Goal: Task Accomplishment & Management: Manage account settings

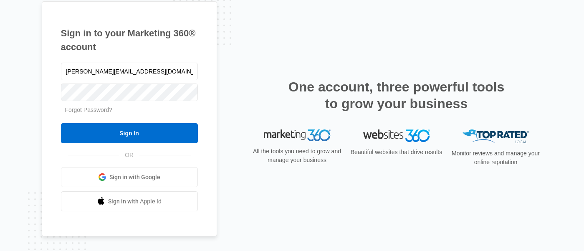
type input "[PERSON_NAME][EMAIL_ADDRESS][DOMAIN_NAME]"
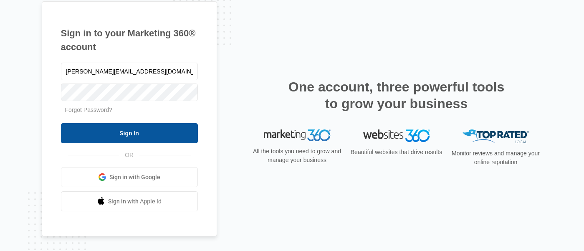
click at [129, 132] on input "Sign In" at bounding box center [129, 133] width 137 height 20
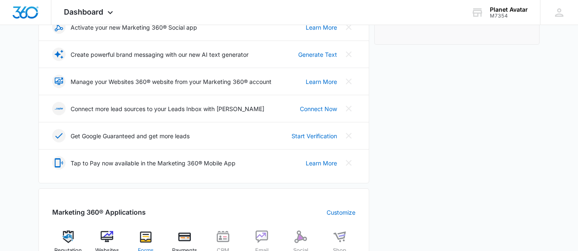
click at [147, 231] on img at bounding box center [146, 237] width 13 height 13
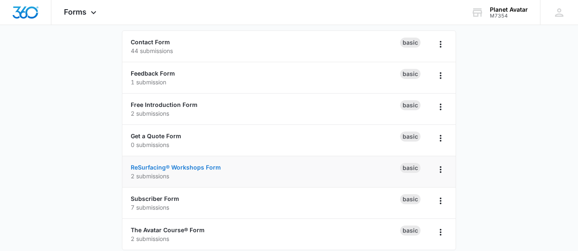
scroll to position [83, 0]
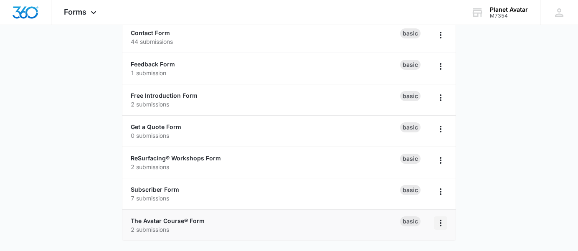
click at [439, 220] on icon "Overflow Menu" at bounding box center [441, 223] width 10 height 10
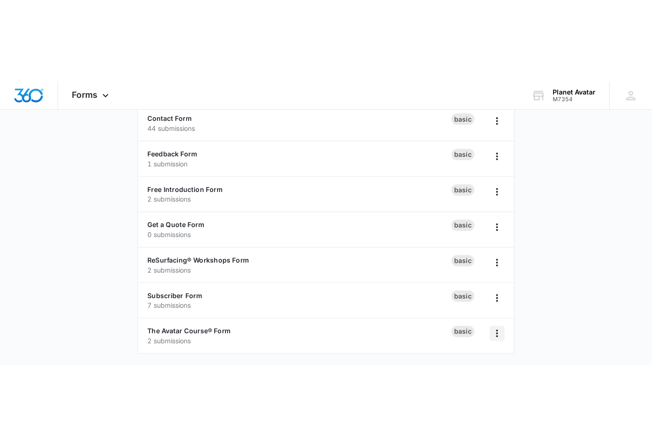
scroll to position [0, 0]
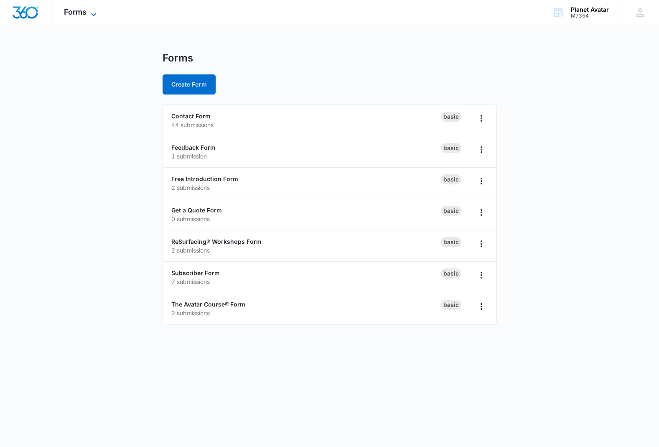
click at [94, 11] on icon at bounding box center [94, 15] width 10 height 10
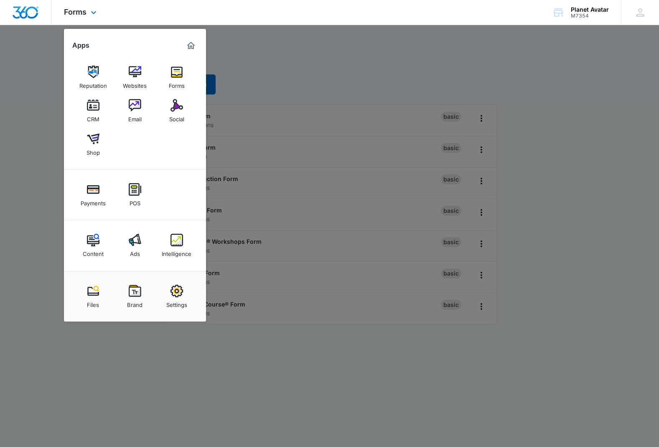
click at [191, 45] on img "Marketing 360® Dashboard" at bounding box center [191, 46] width 10 height 10
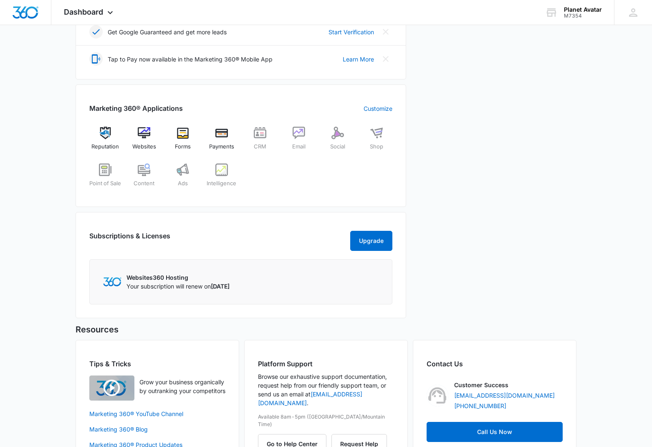
scroll to position [264, 0]
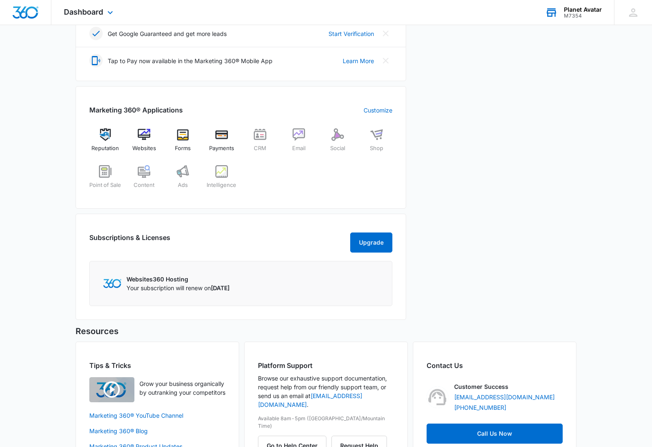
click at [576, 9] on div "Planet Avatar" at bounding box center [583, 9] width 38 height 7
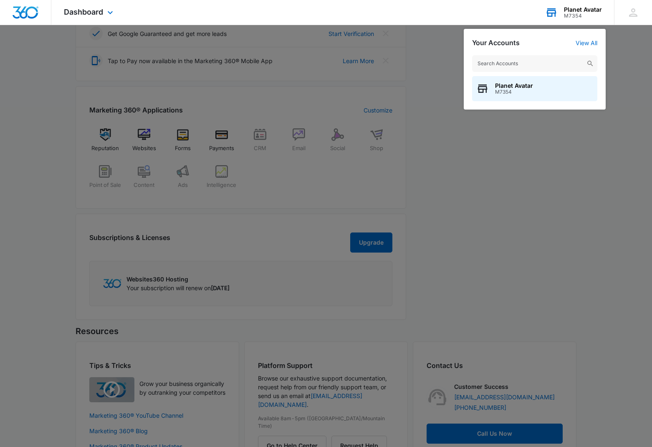
click at [576, 9] on div "Planet Avatar" at bounding box center [583, 9] width 38 height 7
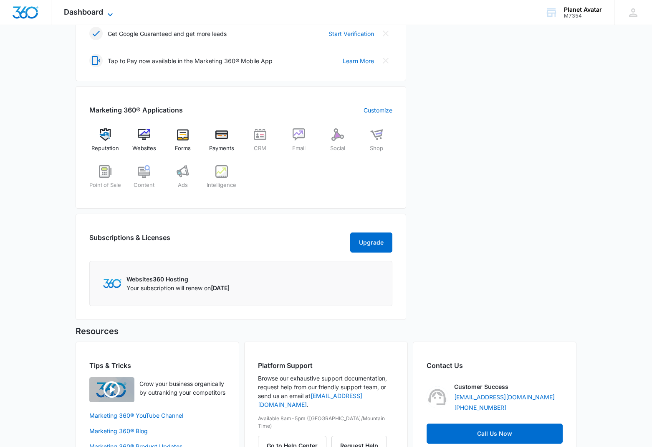
click at [110, 11] on icon at bounding box center [110, 15] width 10 height 10
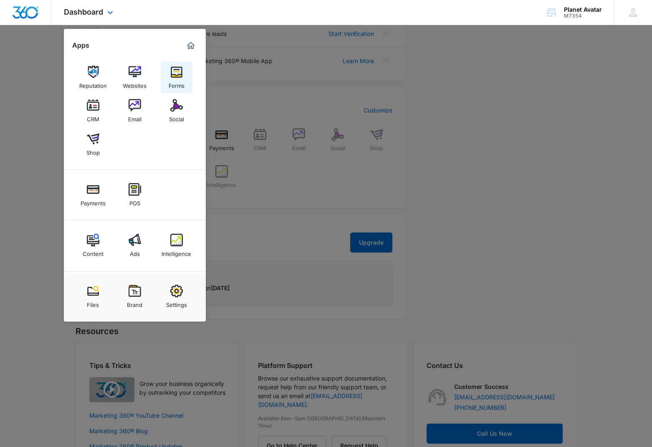
click at [180, 72] on img at bounding box center [176, 72] width 13 height 13
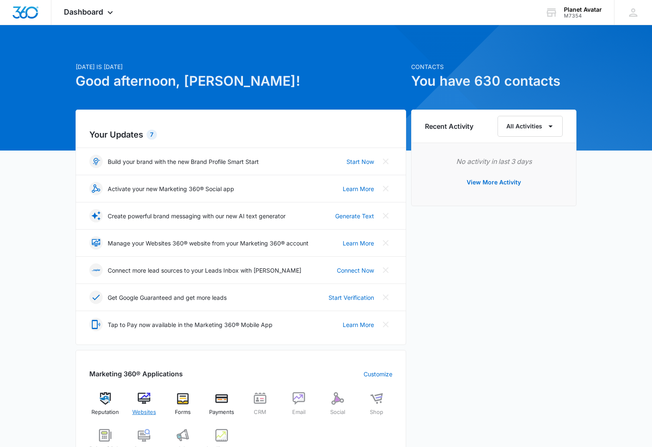
click at [143, 251] on img at bounding box center [144, 398] width 13 height 13
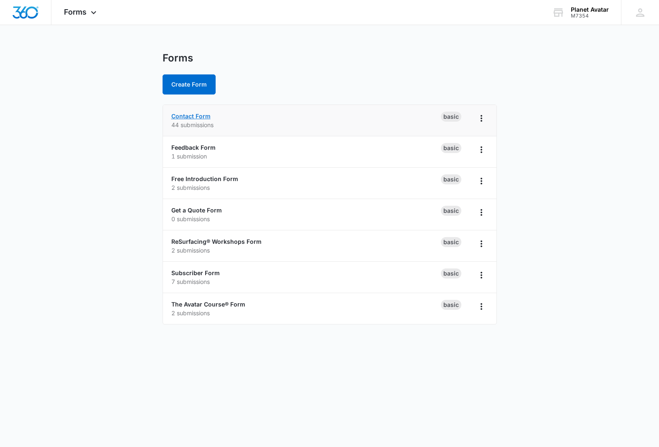
click at [192, 115] on link "Contact Form" at bounding box center [190, 115] width 39 height 7
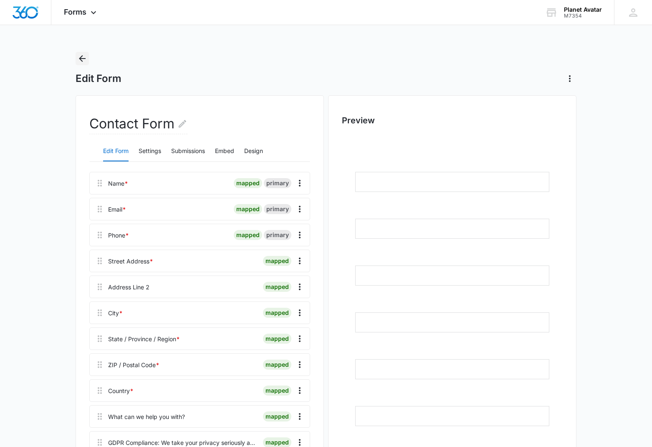
click at [81, 57] on icon "Back" at bounding box center [82, 58] width 7 height 7
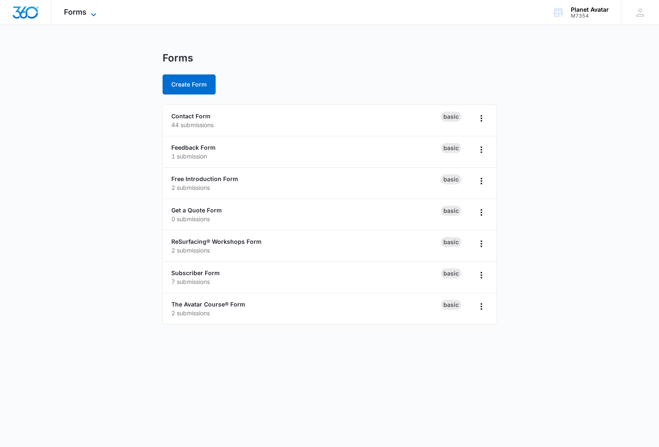
click at [92, 11] on icon at bounding box center [94, 15] width 10 height 10
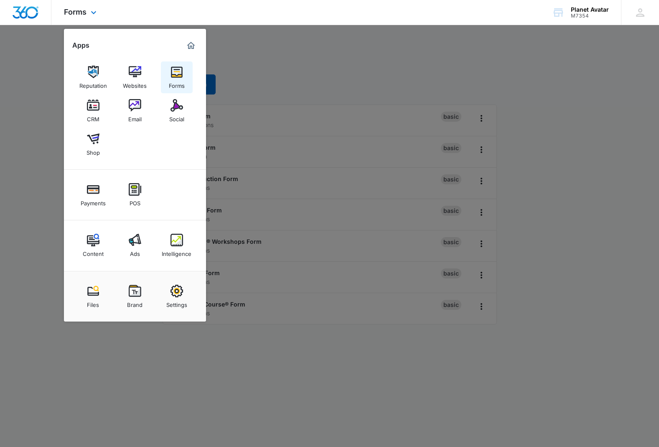
click at [175, 71] on img at bounding box center [176, 72] width 13 height 13
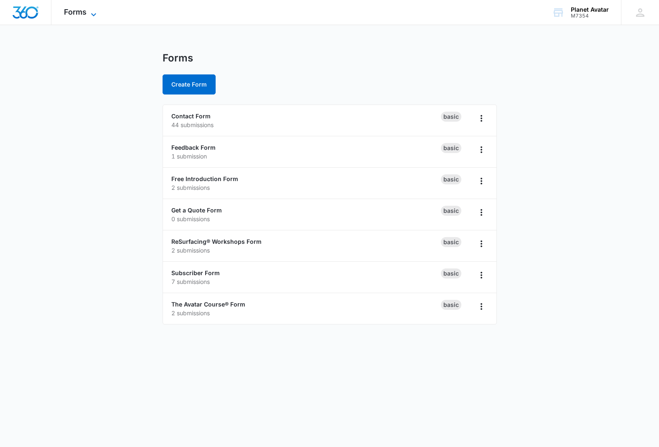
click at [93, 13] on icon at bounding box center [94, 15] width 10 height 10
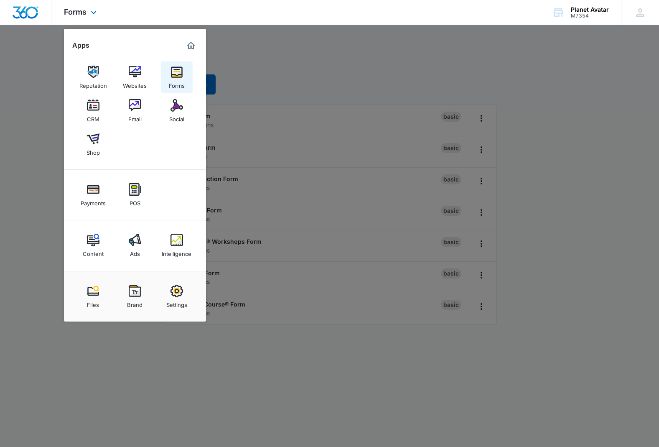
click at [177, 68] on img at bounding box center [176, 72] width 13 height 13
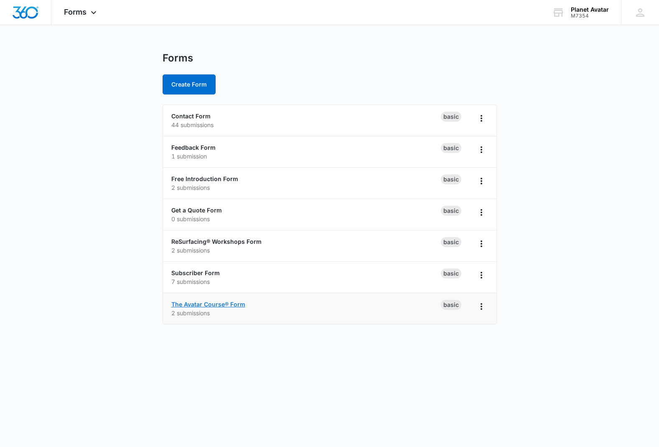
click at [191, 302] on link "The Avatar Course® Form" at bounding box center [208, 303] width 74 height 7
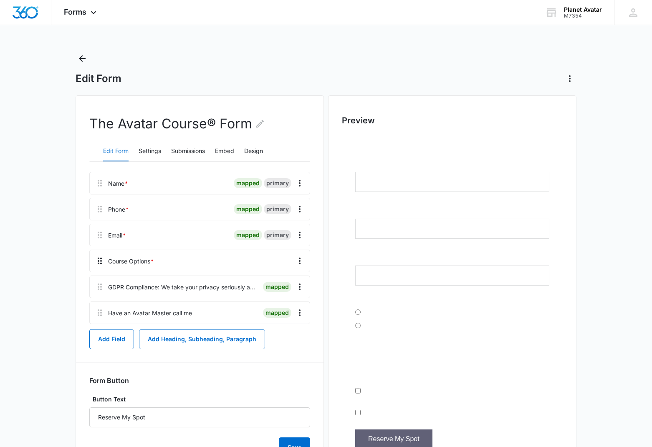
click at [100, 262] on icon at bounding box center [100, 261] width 10 height 10
click at [299, 259] on icon "Overflow Menu" at bounding box center [300, 260] width 2 height 7
click at [284, 282] on div "Edit" at bounding box center [278, 284] width 18 height 6
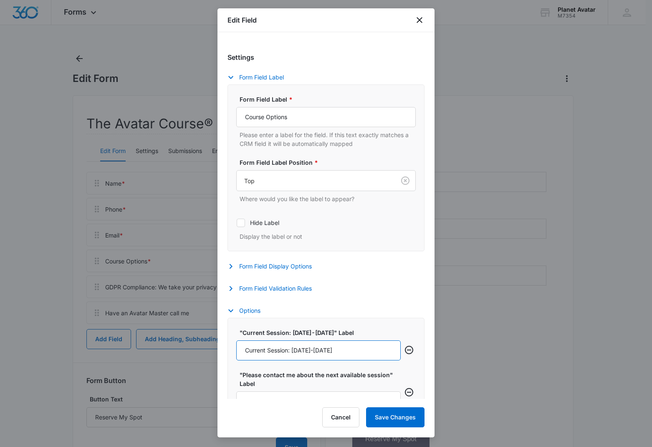
click at [317, 351] on input "Current Session: May 9-18, 2025" at bounding box center [318, 350] width 165 height 20
type input "Current Session: Aug 29 - Sept 7, 2025"
click at [391, 415] on button "Save Changes" at bounding box center [395, 417] width 58 height 20
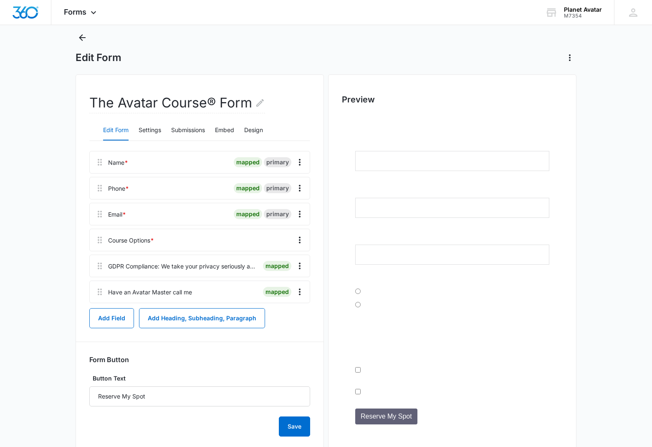
scroll to position [22, 0]
